Goal: Task Accomplishment & Management: Use online tool/utility

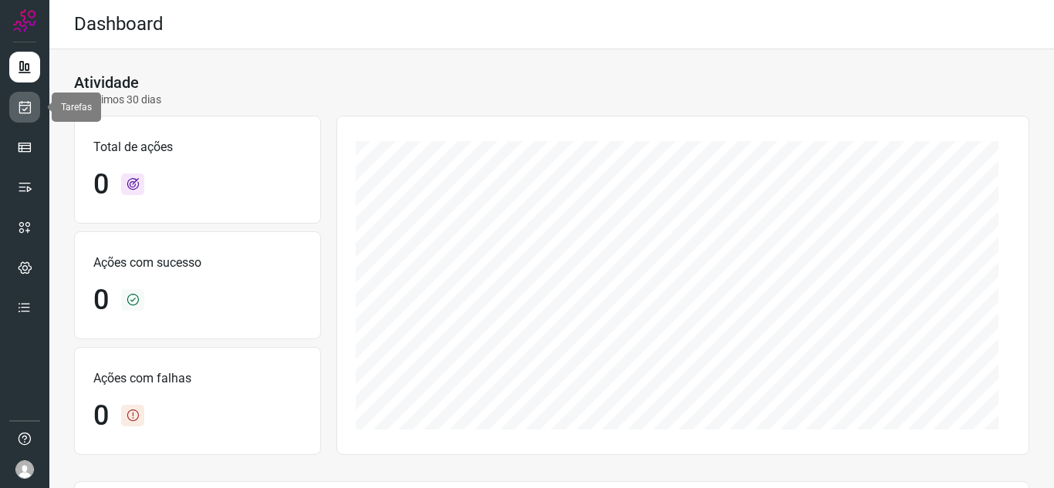
click at [26, 108] on icon at bounding box center [25, 106] width 16 height 15
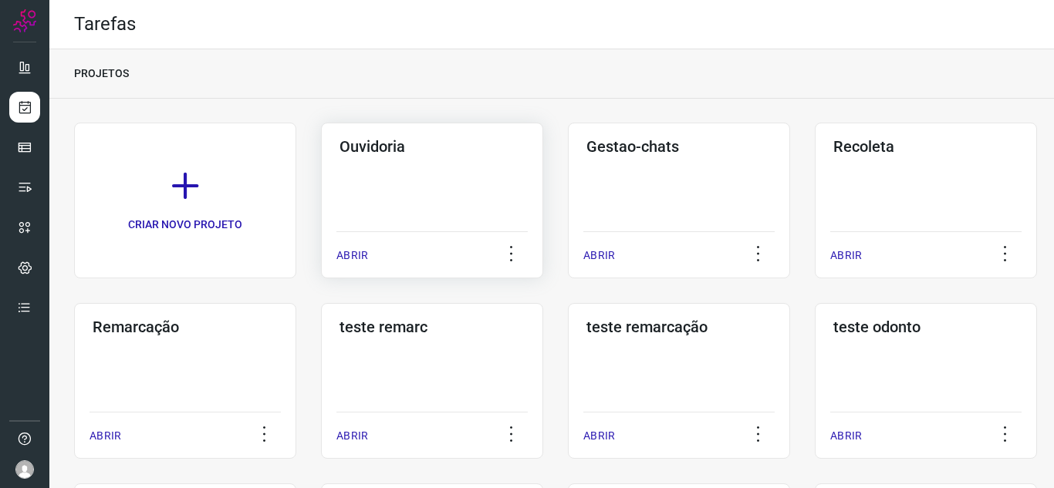
click at [340, 249] on p "ABRIR" at bounding box center [352, 256] width 32 height 16
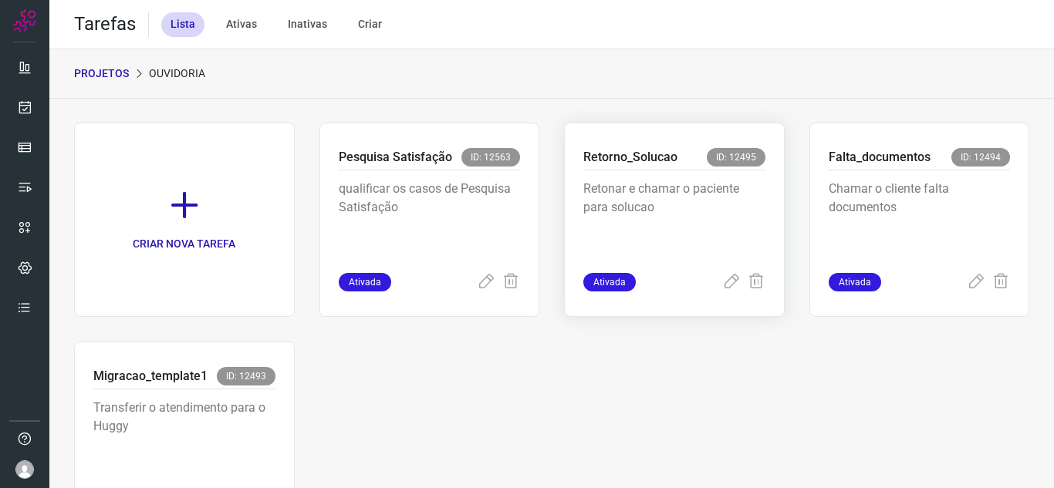
click at [809, 296] on div "Retorno_Solucao ID: 12495 Retonar e chamar o paciente para solucao Ativada" at bounding box center [919, 220] width 221 height 194
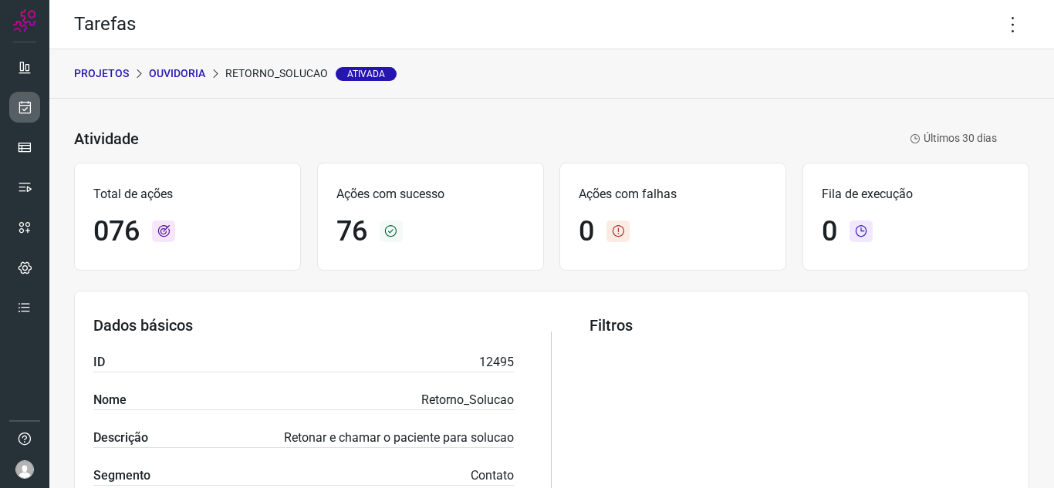
click at [12, 103] on link at bounding box center [24, 107] width 31 height 31
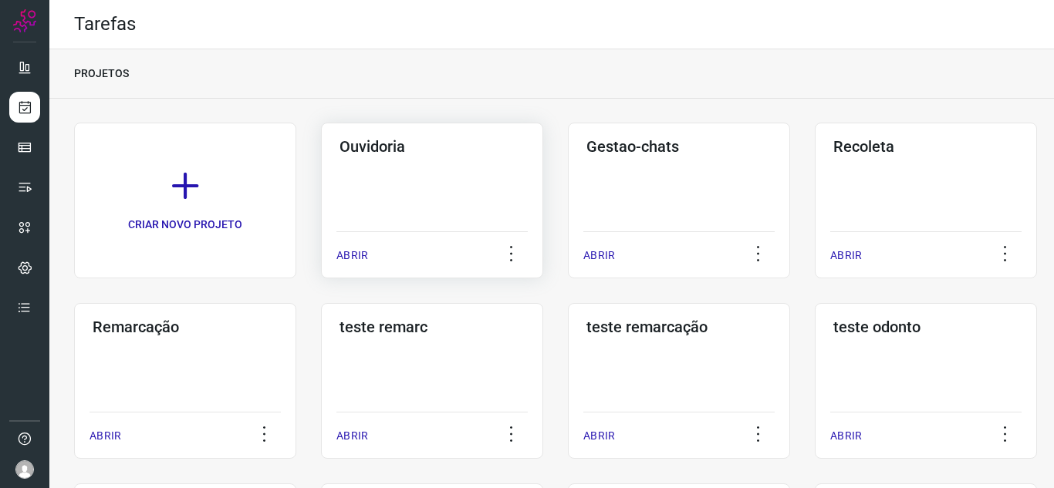
click at [351, 251] on p "ABRIR" at bounding box center [352, 256] width 32 height 16
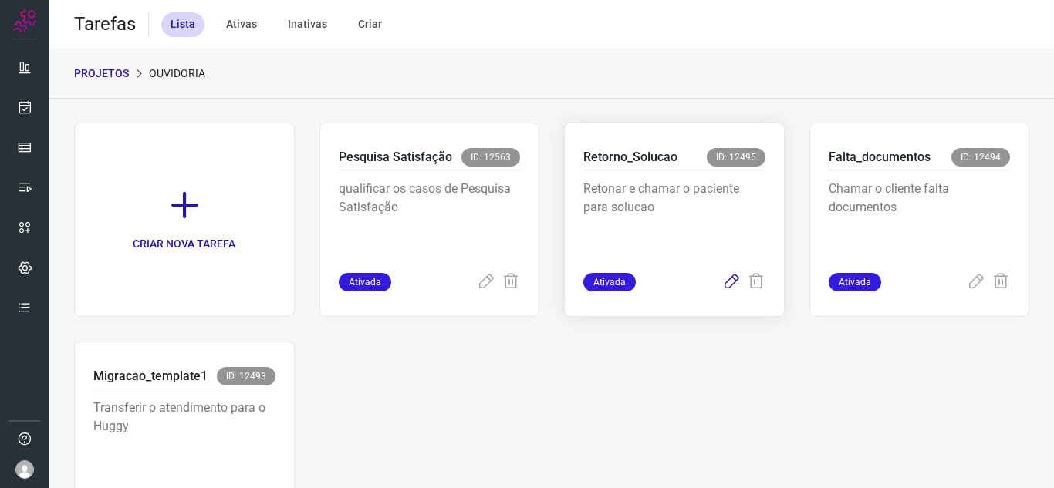
click at [724, 275] on icon at bounding box center [731, 282] width 19 height 19
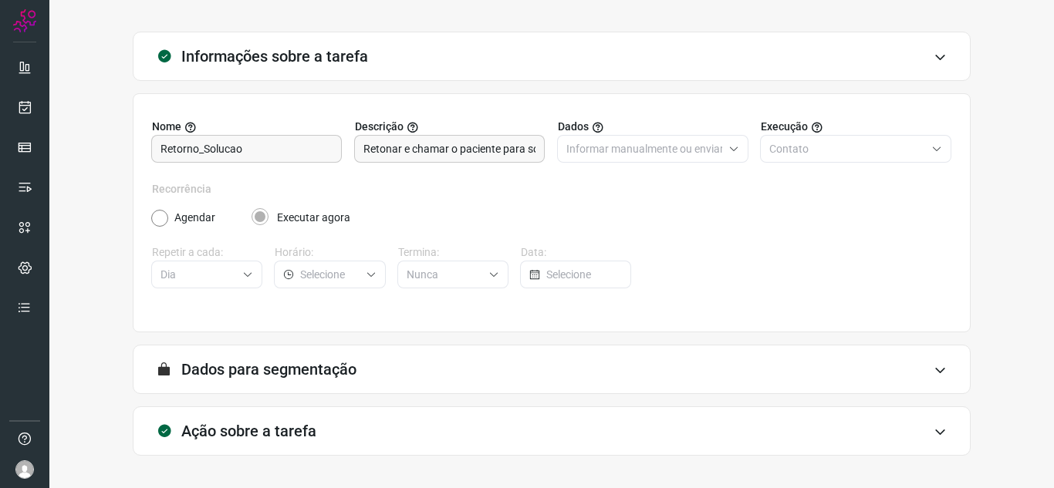
scroll to position [114, 0]
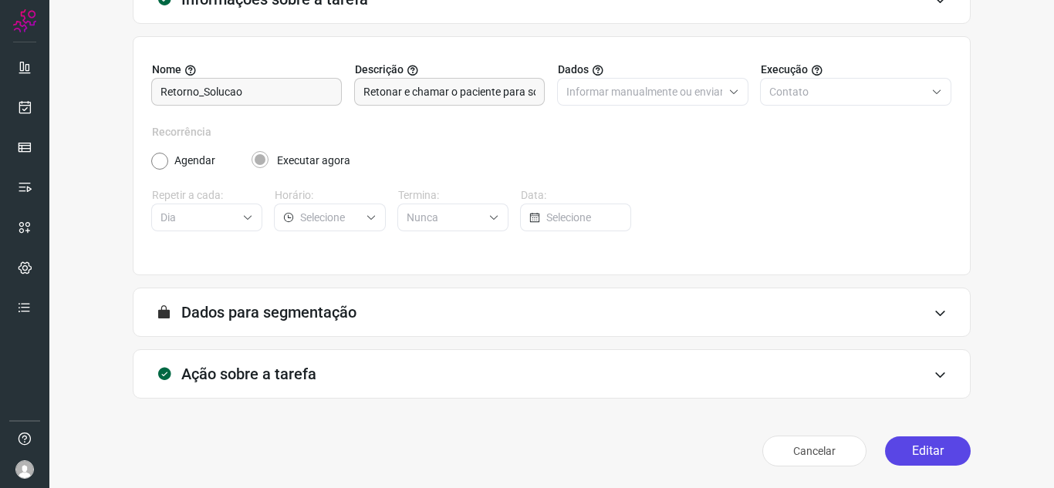
click at [905, 460] on button "Editar" at bounding box center [928, 451] width 86 height 29
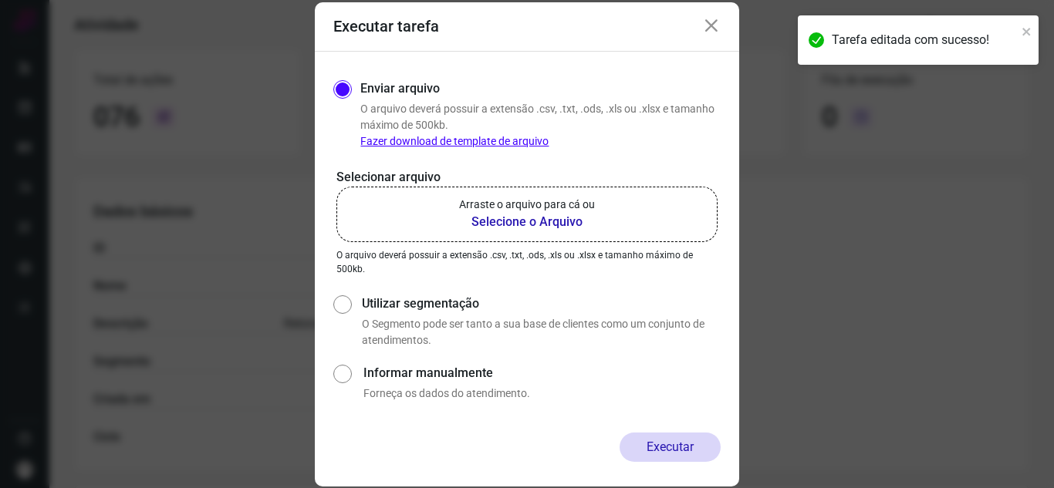
click at [514, 238] on label "Arraste o arquivo para cá ou Selecione o Arquivo" at bounding box center [526, 215] width 381 height 56
click at [0, 0] on input "Arraste o arquivo para cá ou Selecione o Arquivo" at bounding box center [0, 0] width 0 height 0
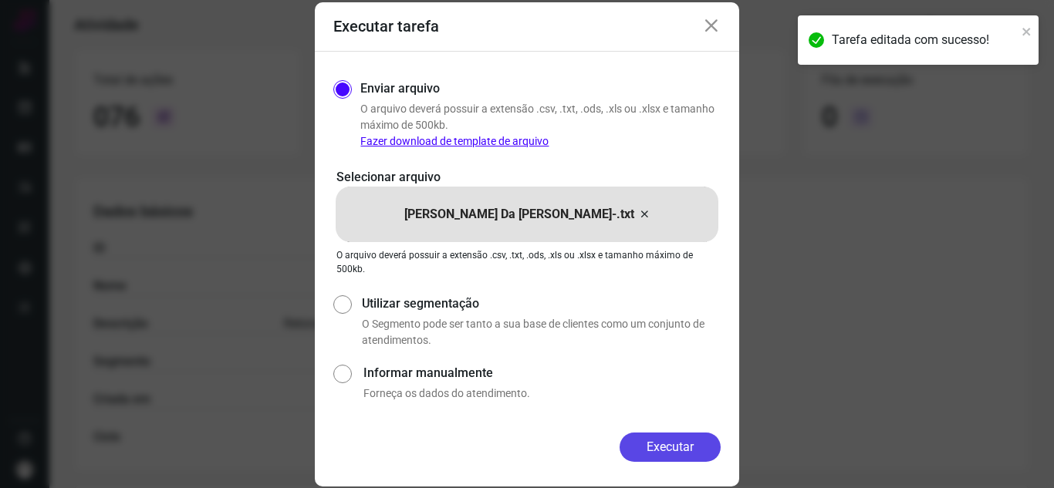
click at [695, 464] on div "Executar" at bounding box center [527, 460] width 424 height 54
click at [694, 447] on button "Executar" at bounding box center [669, 447] width 101 height 29
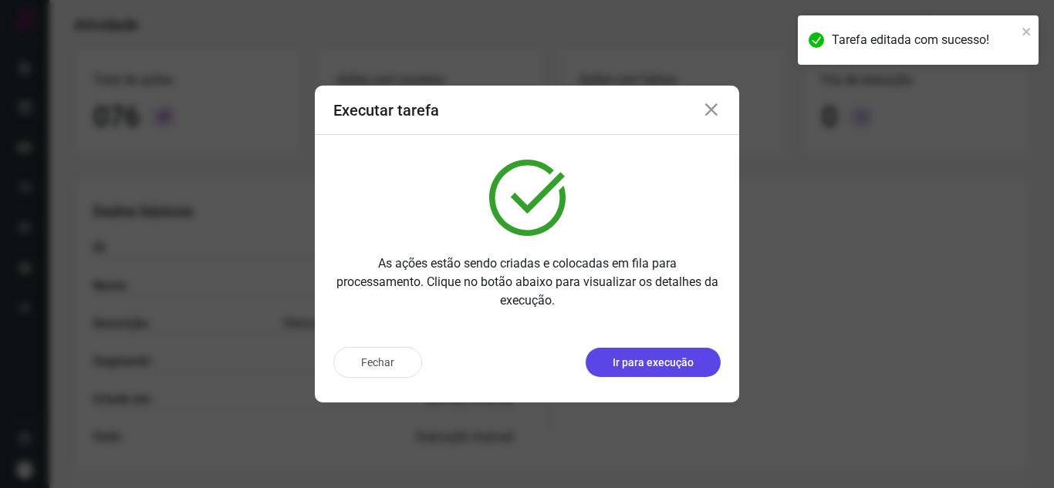
click at [667, 368] on p "Ir para execução" at bounding box center [652, 363] width 81 height 16
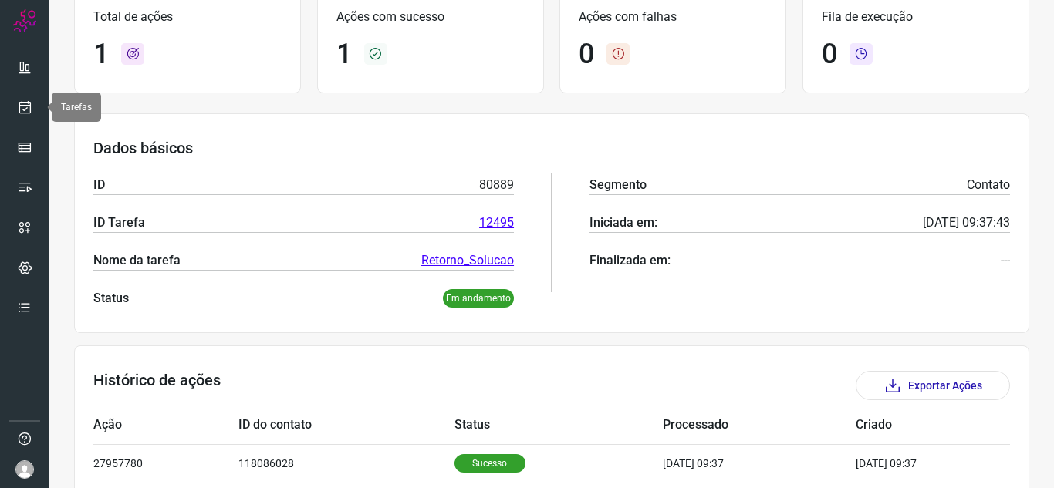
click at [18, 123] on ul at bounding box center [24, 192] width 31 height 281
click at [25, 103] on icon at bounding box center [25, 106] width 16 height 15
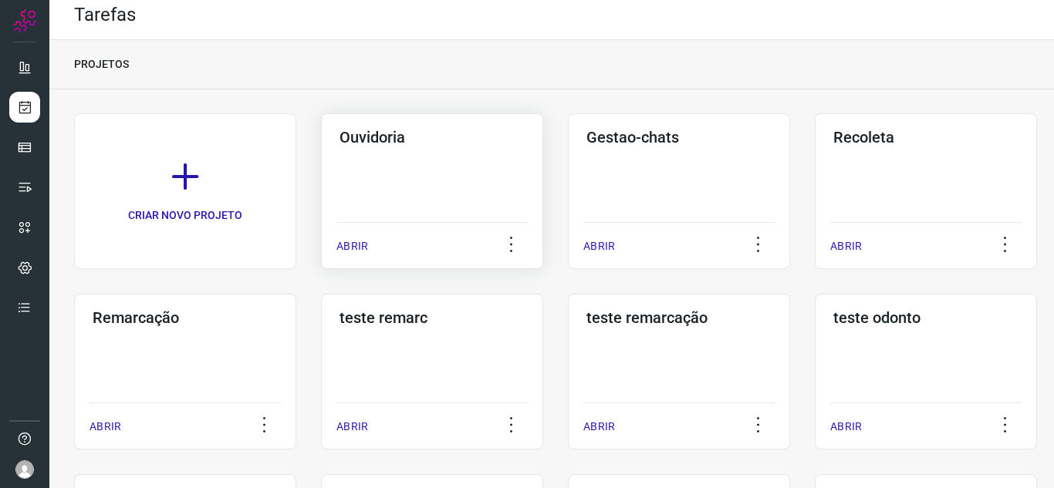
click at [355, 228] on div "ABRIR" at bounding box center [431, 241] width 191 height 39
click at [355, 248] on p "ABRIR" at bounding box center [352, 246] width 32 height 16
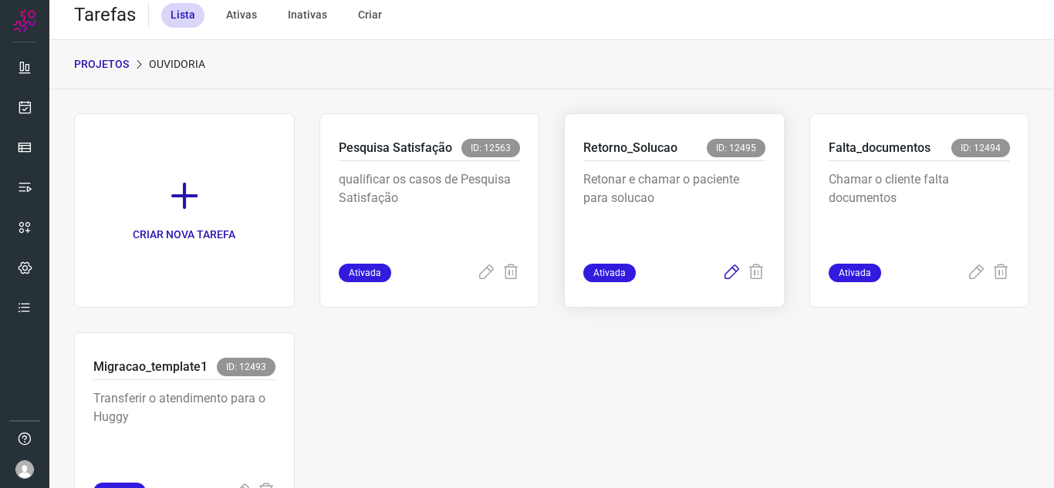
click at [724, 277] on icon at bounding box center [731, 273] width 19 height 19
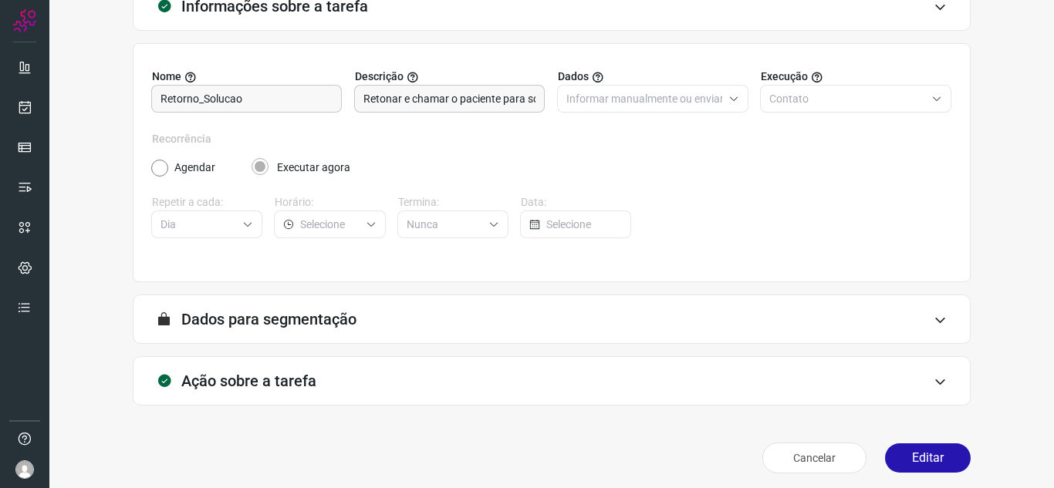
scroll to position [114, 0]
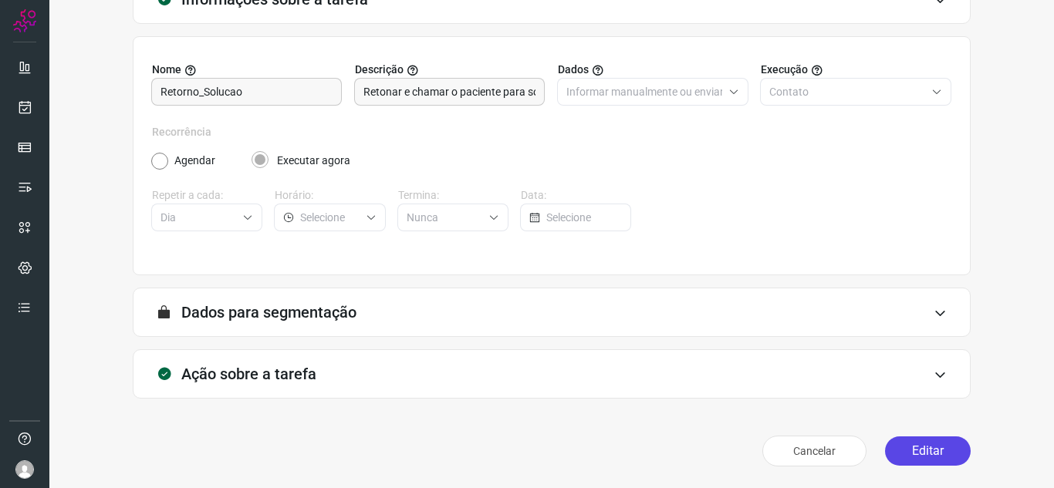
click at [895, 450] on button "Editar" at bounding box center [928, 451] width 86 height 29
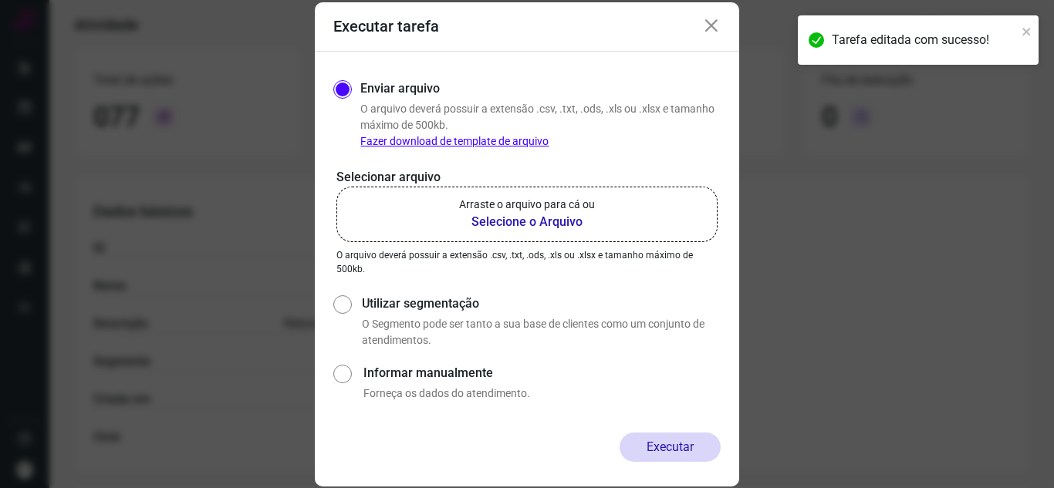
click at [577, 234] on label "Arraste o arquivo para cá ou Selecione o Arquivo" at bounding box center [526, 215] width 381 height 56
click at [0, 0] on input "Arraste o arquivo para cá ou Selecione o Arquivo" at bounding box center [0, 0] width 0 height 0
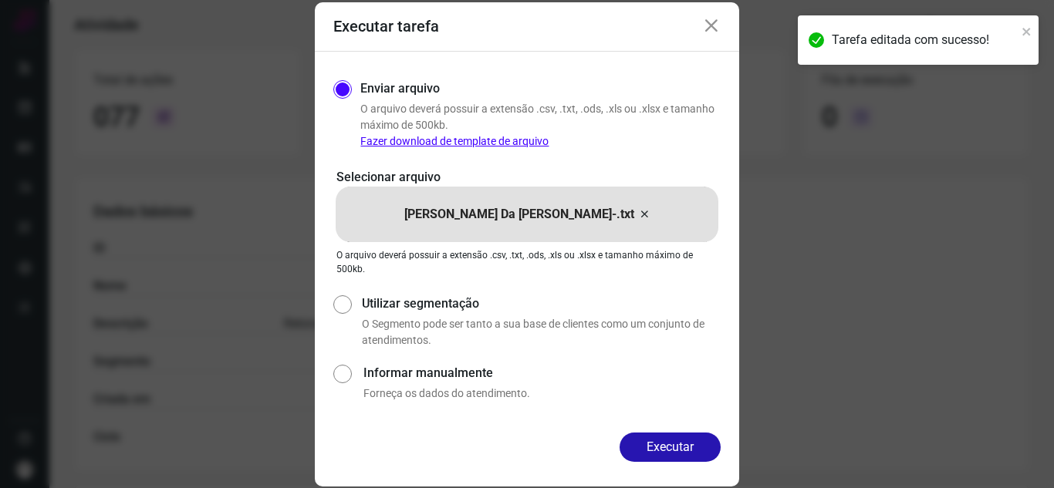
click at [682, 421] on div "Enviar arquivo O arquivo [PERSON_NAME] possuir a extensão .csv, .txt, .ods, .xl…" at bounding box center [527, 242] width 424 height 381
click at [682, 452] on button "Executar" at bounding box center [669, 447] width 101 height 29
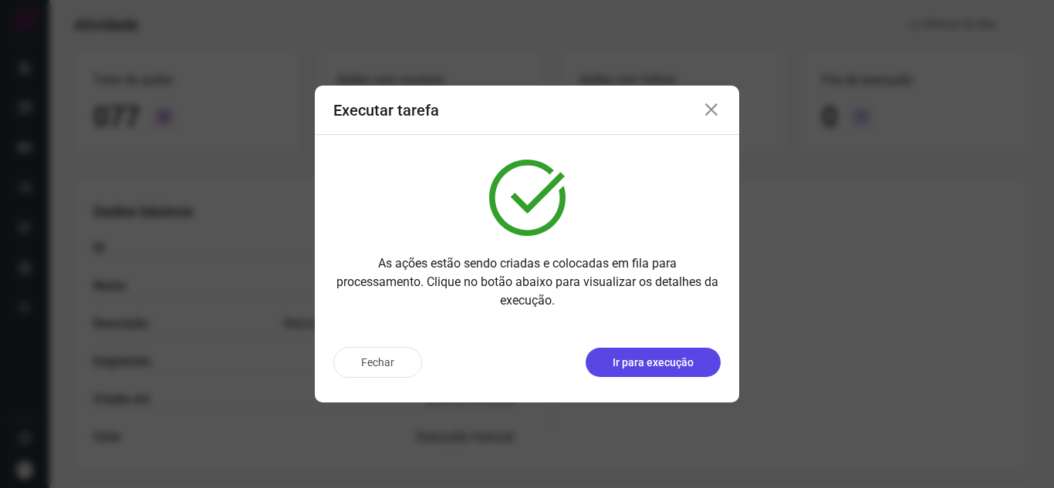
click at [691, 365] on p "Ir para execução" at bounding box center [652, 363] width 81 height 16
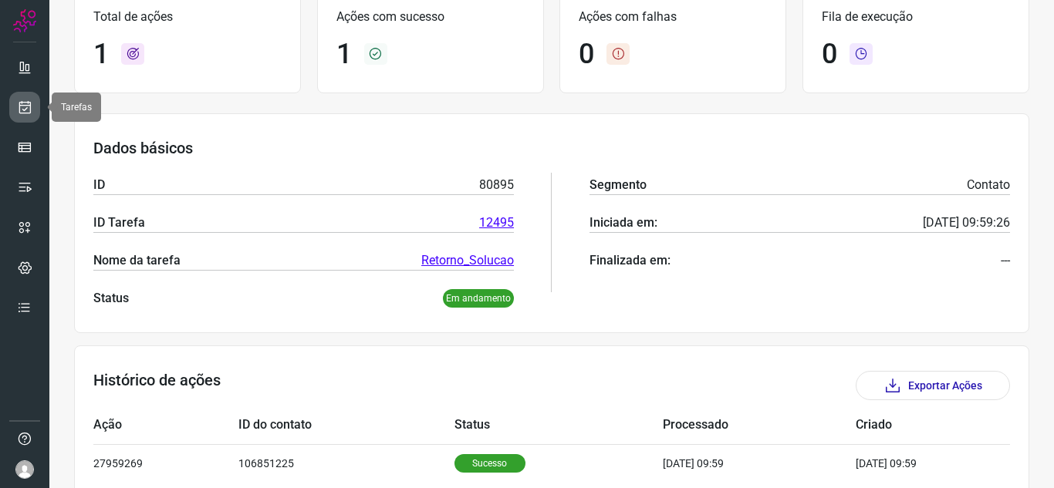
click at [21, 105] on icon at bounding box center [25, 106] width 16 height 15
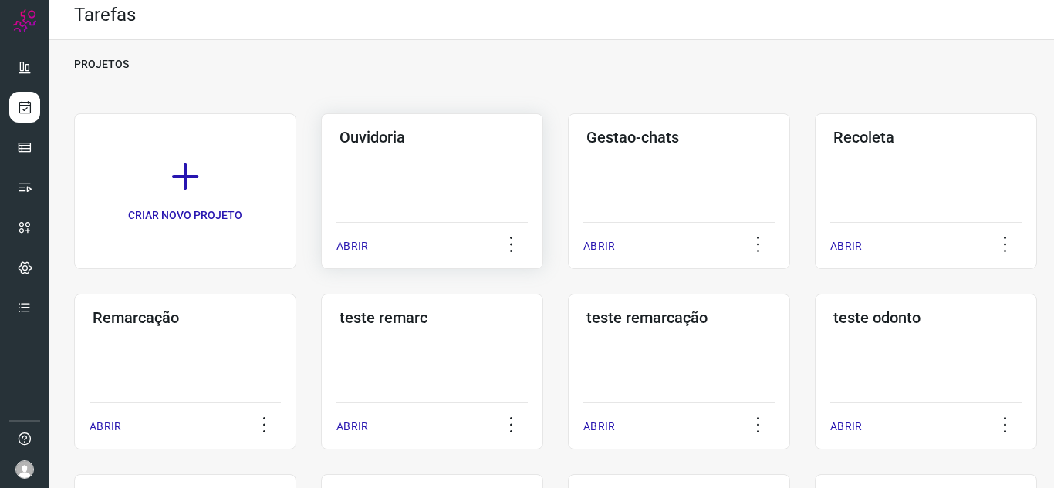
click at [356, 244] on p "ABRIR" at bounding box center [352, 246] width 32 height 16
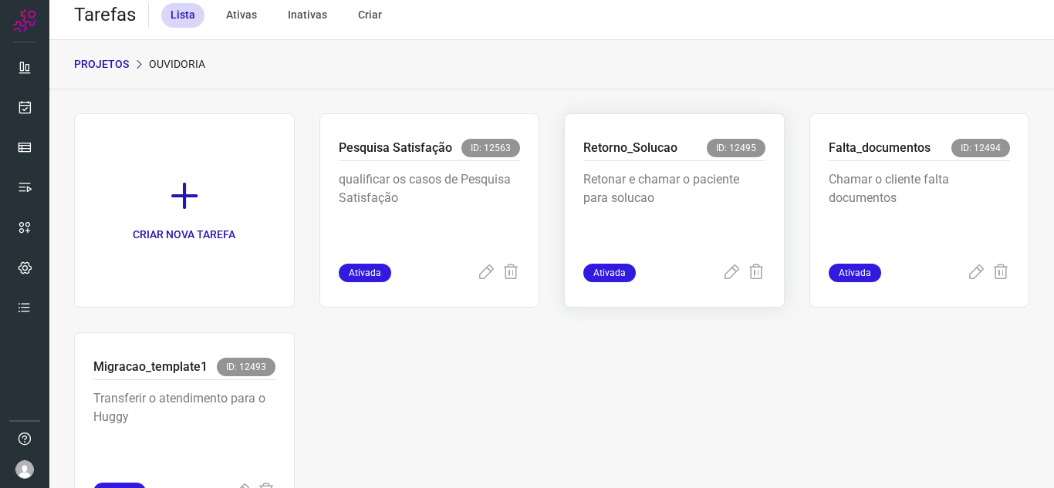
click at [706, 273] on div "Ativada" at bounding box center [674, 273] width 182 height 19
click at [722, 273] on icon at bounding box center [731, 273] width 19 height 19
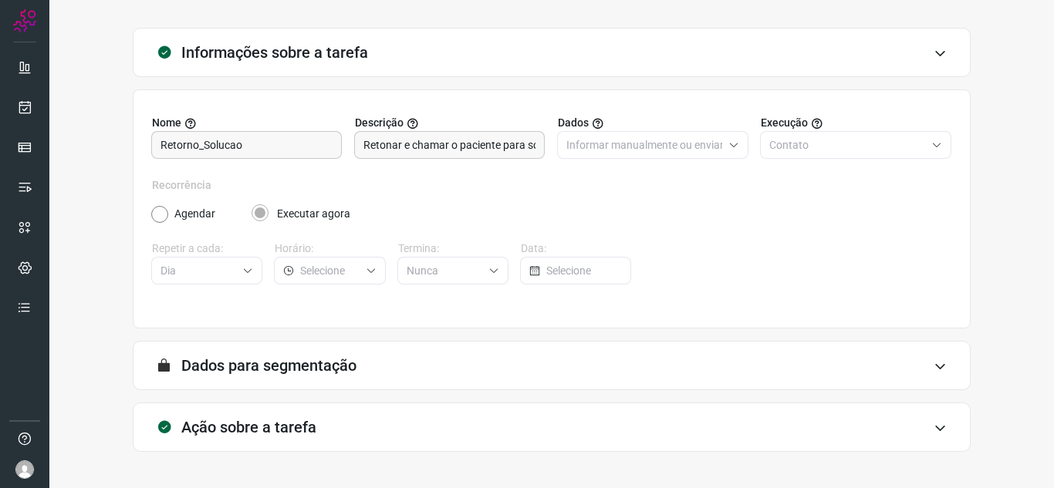
scroll to position [114, 0]
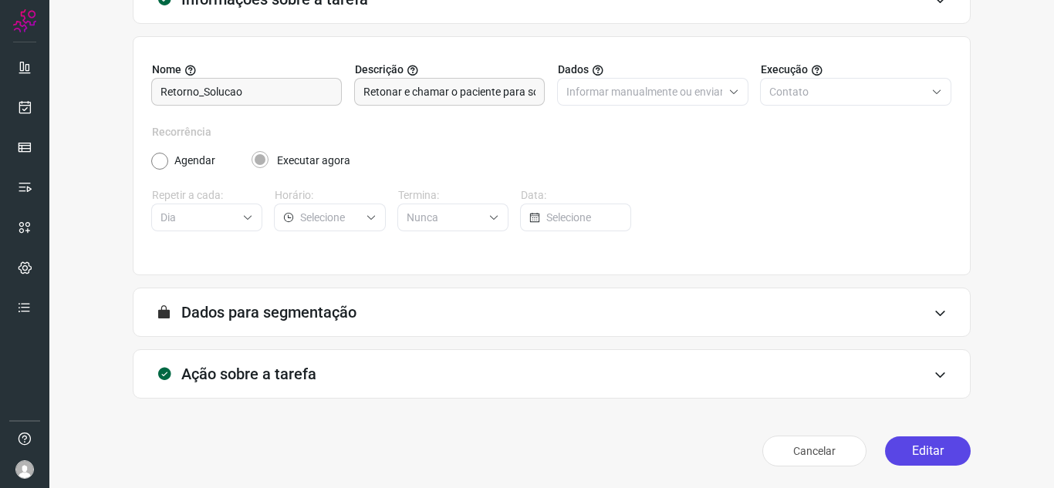
click at [932, 443] on button "Editar" at bounding box center [928, 451] width 86 height 29
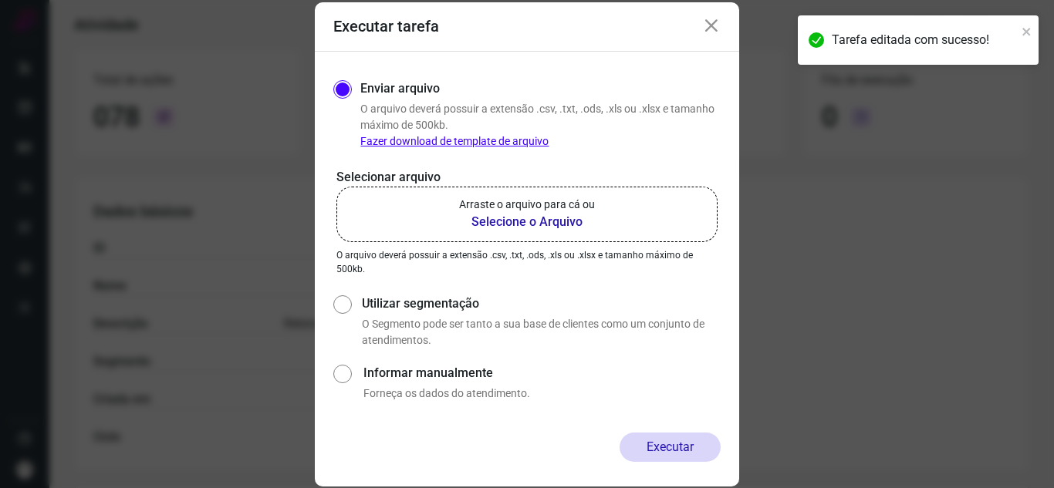
click at [619, 228] on label "Arraste o arquivo para cá ou Selecione o Arquivo" at bounding box center [526, 215] width 381 height 56
click at [0, 0] on input "Arraste o arquivo para cá ou Selecione o Arquivo" at bounding box center [0, 0] width 0 height 0
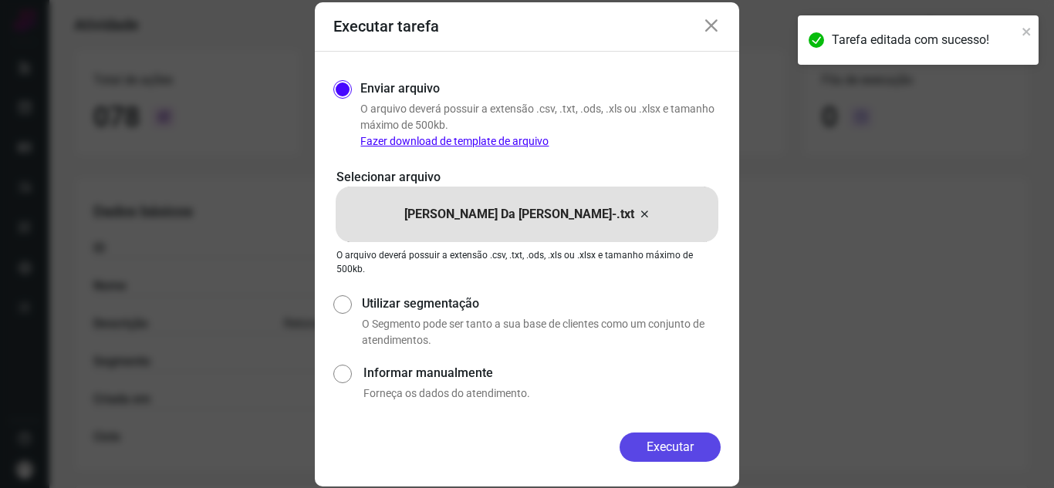
click at [693, 453] on button "Executar" at bounding box center [669, 447] width 101 height 29
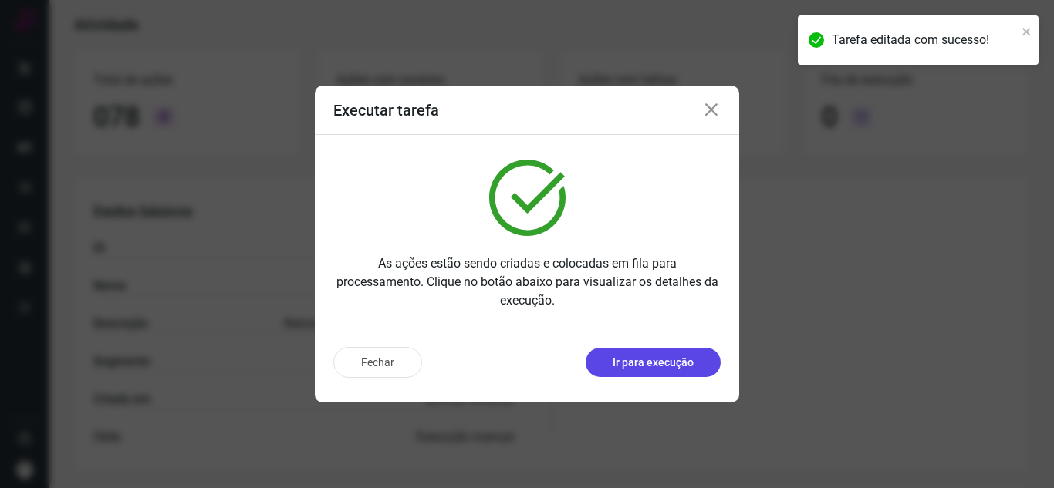
click at [693, 370] on p "Ir para execução" at bounding box center [652, 363] width 81 height 16
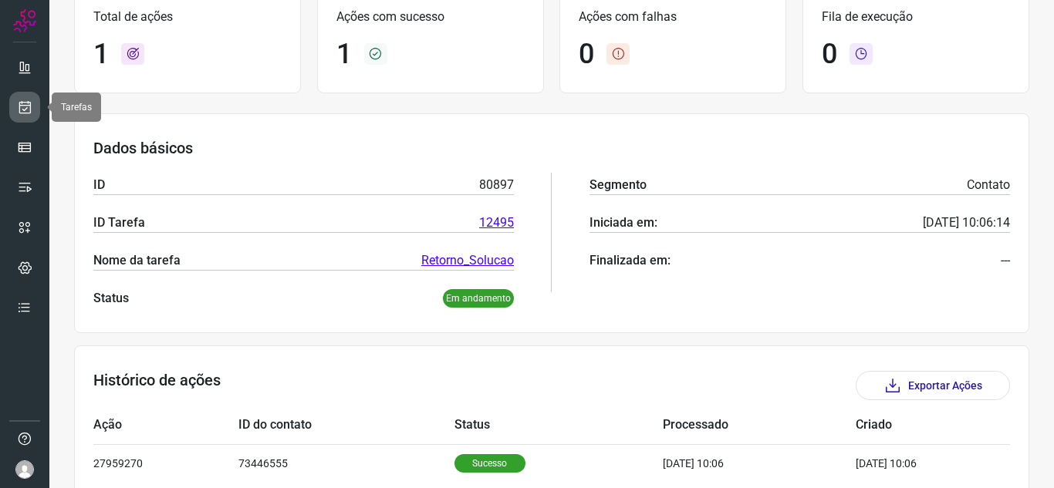
click at [32, 116] on link at bounding box center [24, 107] width 31 height 31
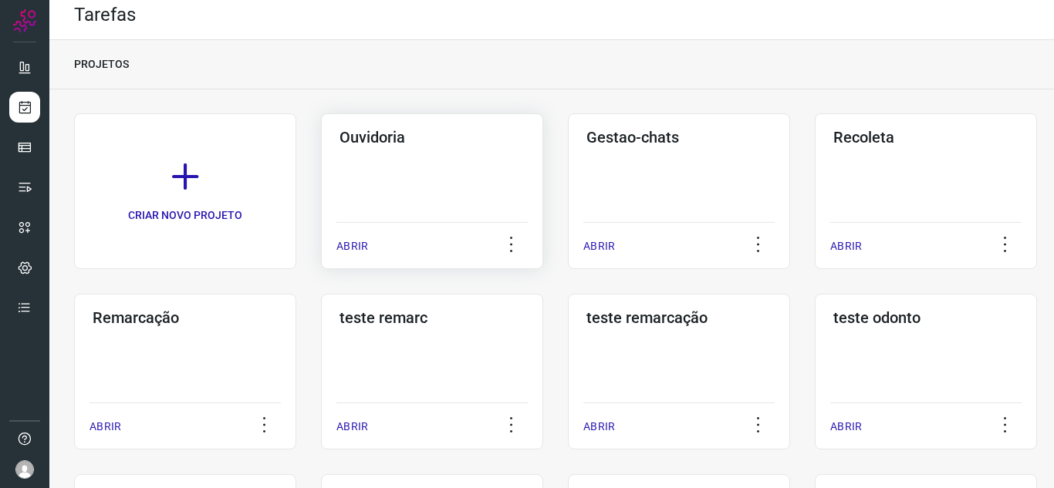
click at [356, 241] on p "ABRIR" at bounding box center [352, 246] width 32 height 16
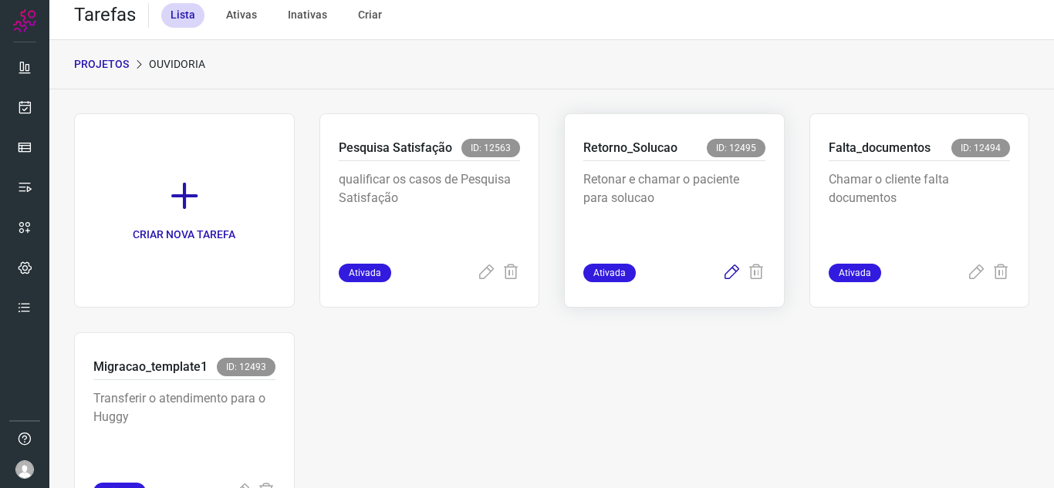
click at [722, 275] on icon at bounding box center [731, 273] width 19 height 19
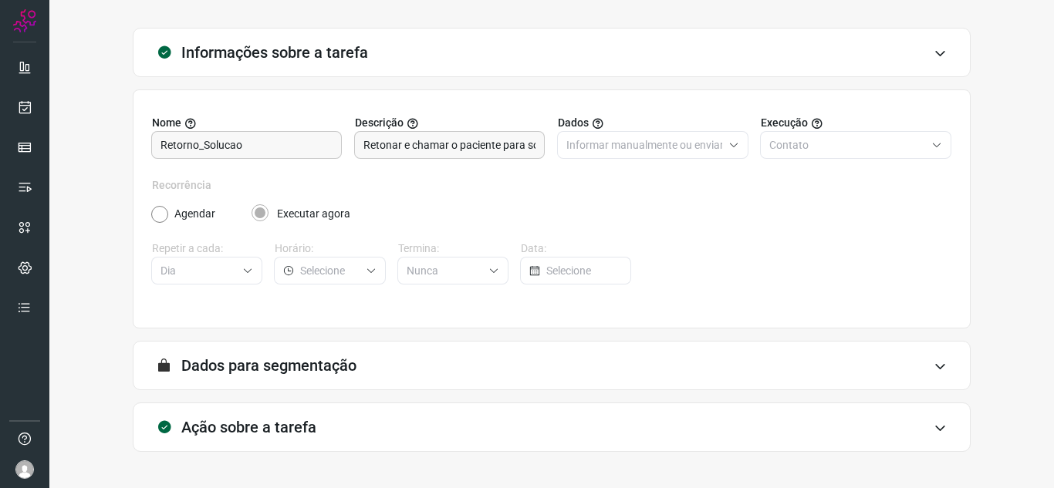
scroll to position [114, 0]
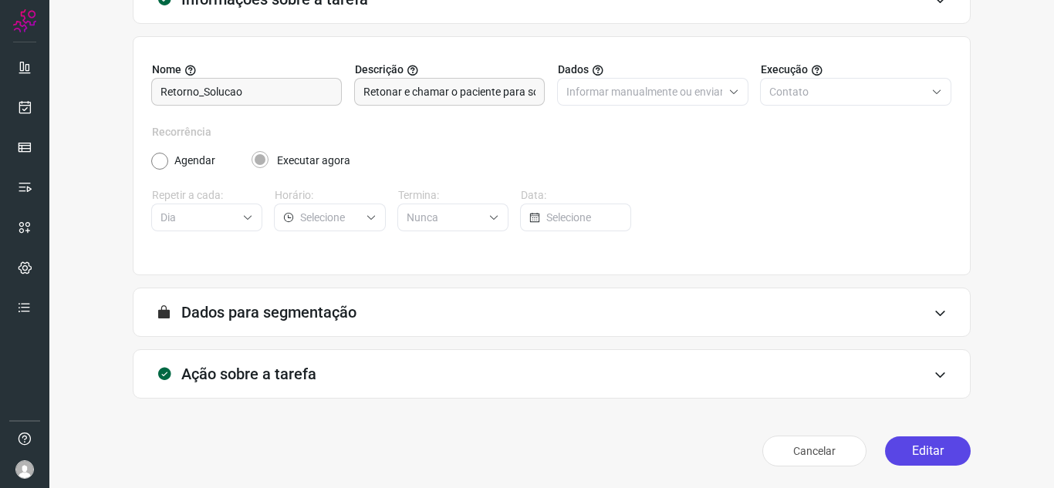
click at [893, 452] on button "Editar" at bounding box center [928, 451] width 86 height 29
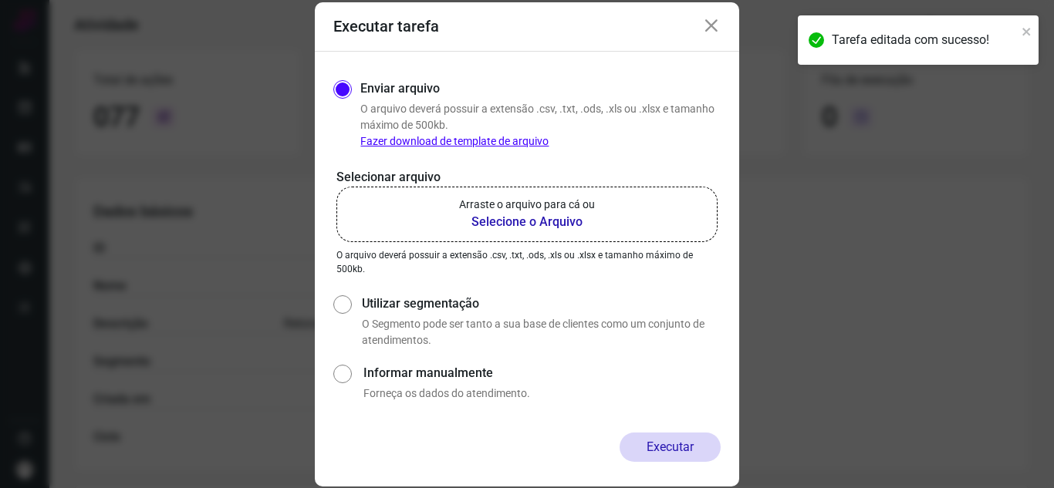
click at [534, 220] on b "Selecione o Arquivo" at bounding box center [527, 222] width 136 height 19
click at [0, 0] on input "Arraste o arquivo para cá ou Selecione o Arquivo" at bounding box center [0, 0] width 0 height 0
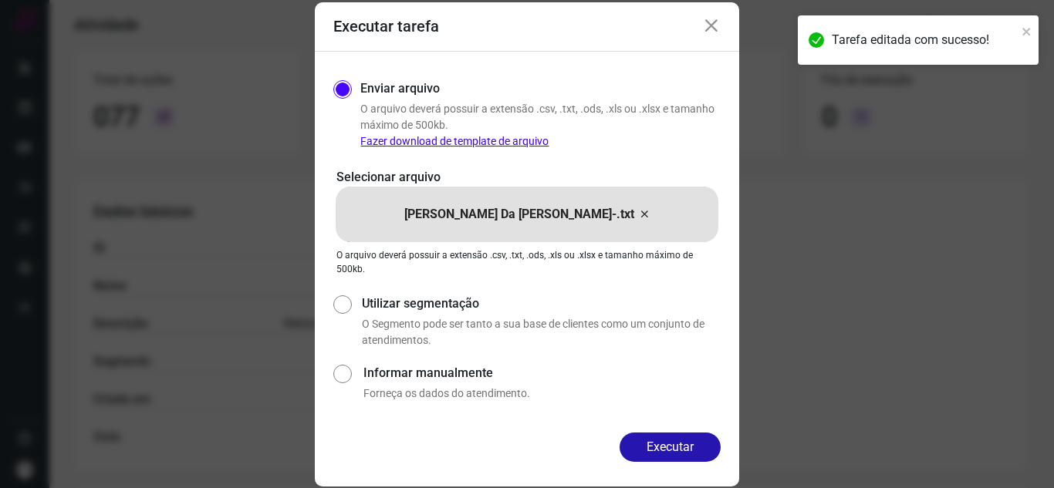
drag, startPoint x: 671, startPoint y: 436, endPoint x: 663, endPoint y: 423, distance: 15.2
click at [672, 436] on button "Executar" at bounding box center [669, 447] width 101 height 29
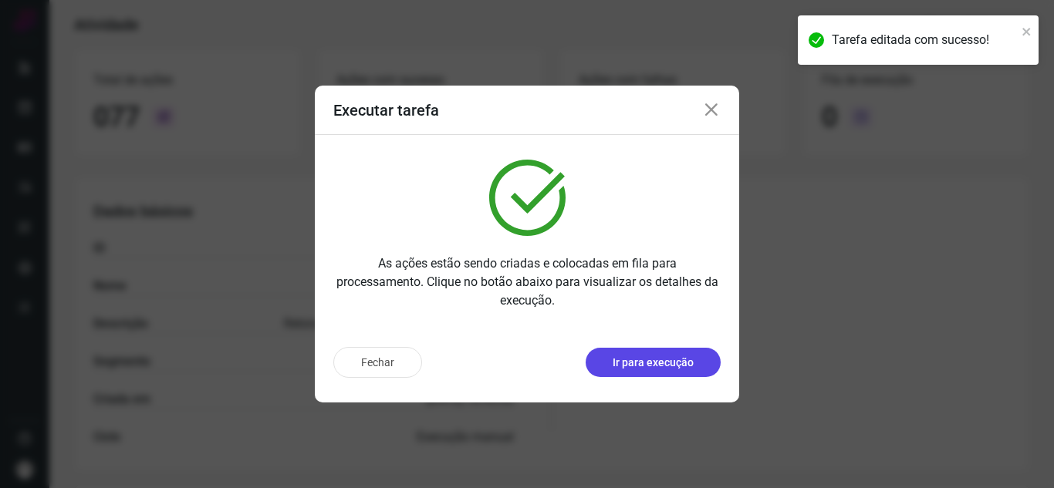
click at [627, 371] on button "Ir para execução" at bounding box center [652, 362] width 135 height 29
